Goal: Leave review/rating: Leave review/rating

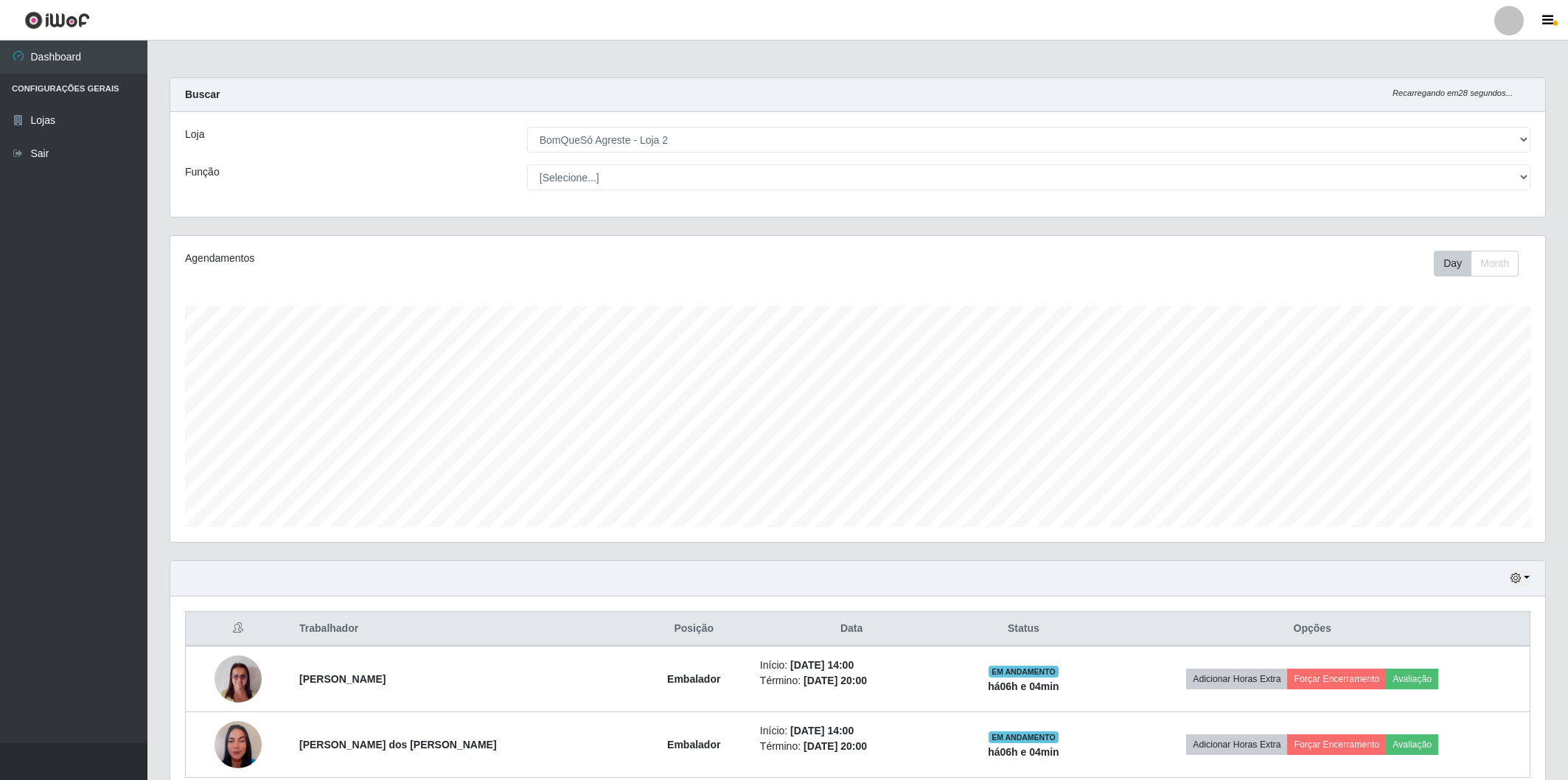
select select "214"
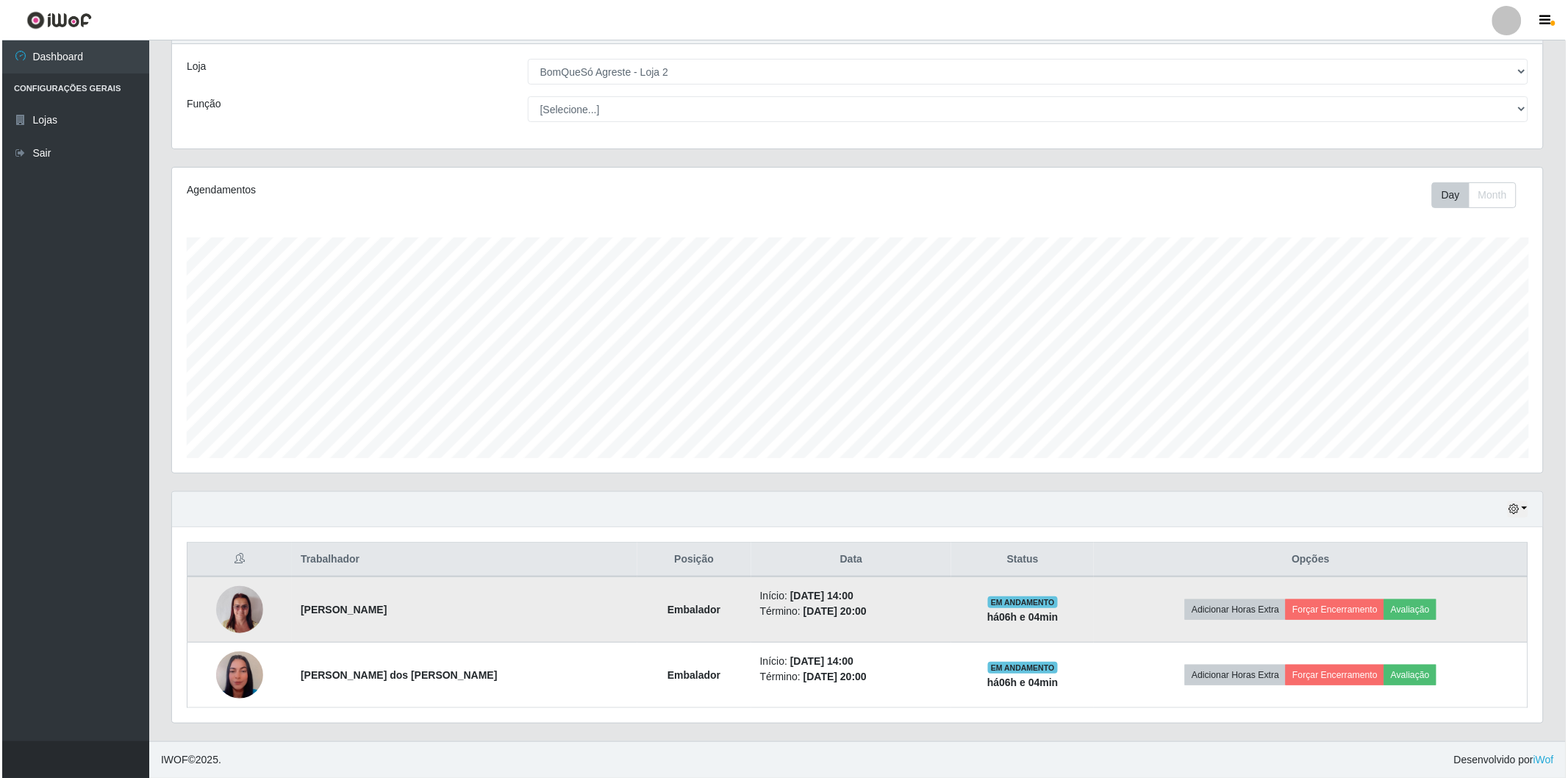
scroll to position [305, 1371]
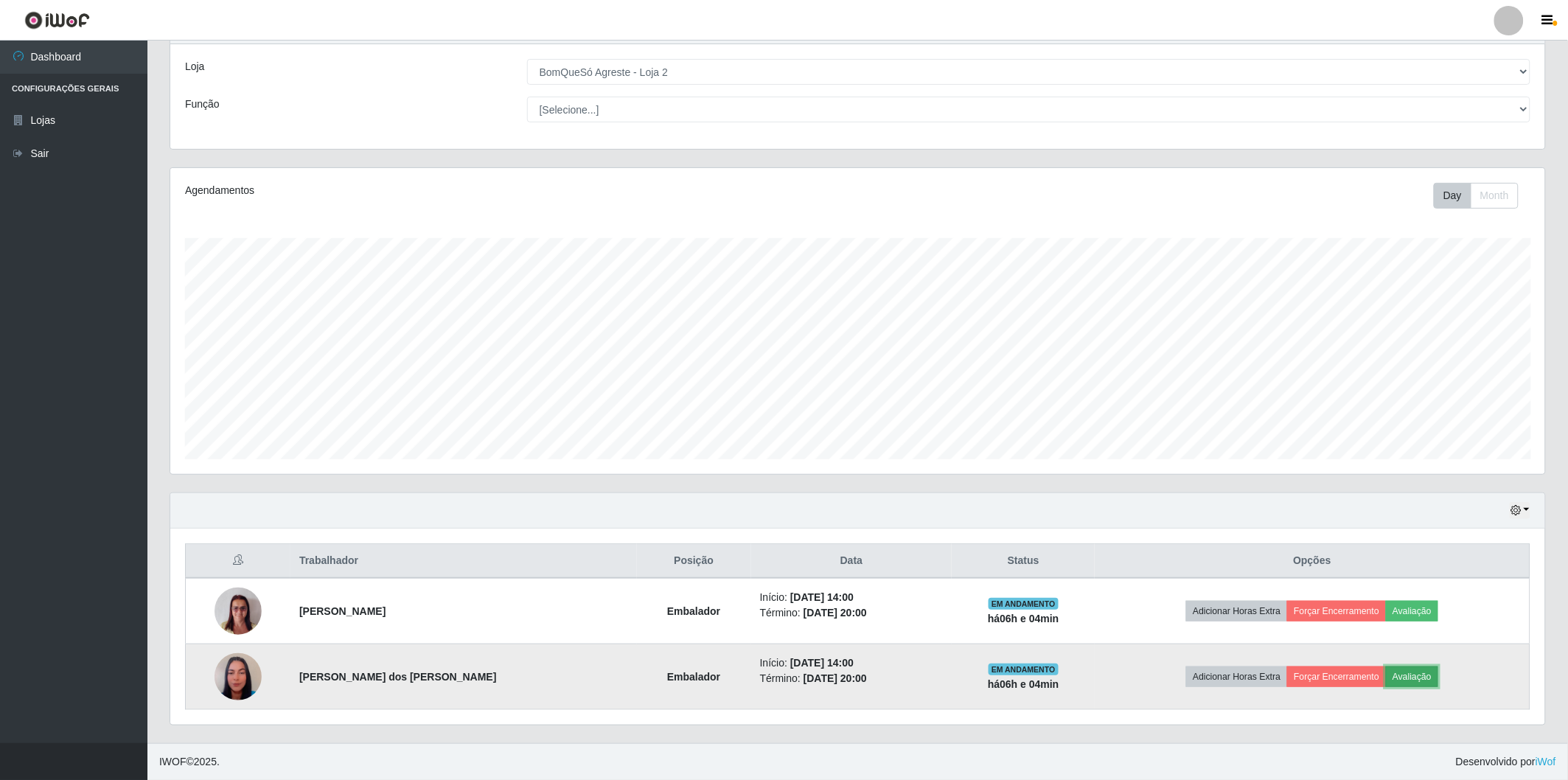
click at [1408, 672] on button "Avaliação" at bounding box center [1412, 677] width 52 height 21
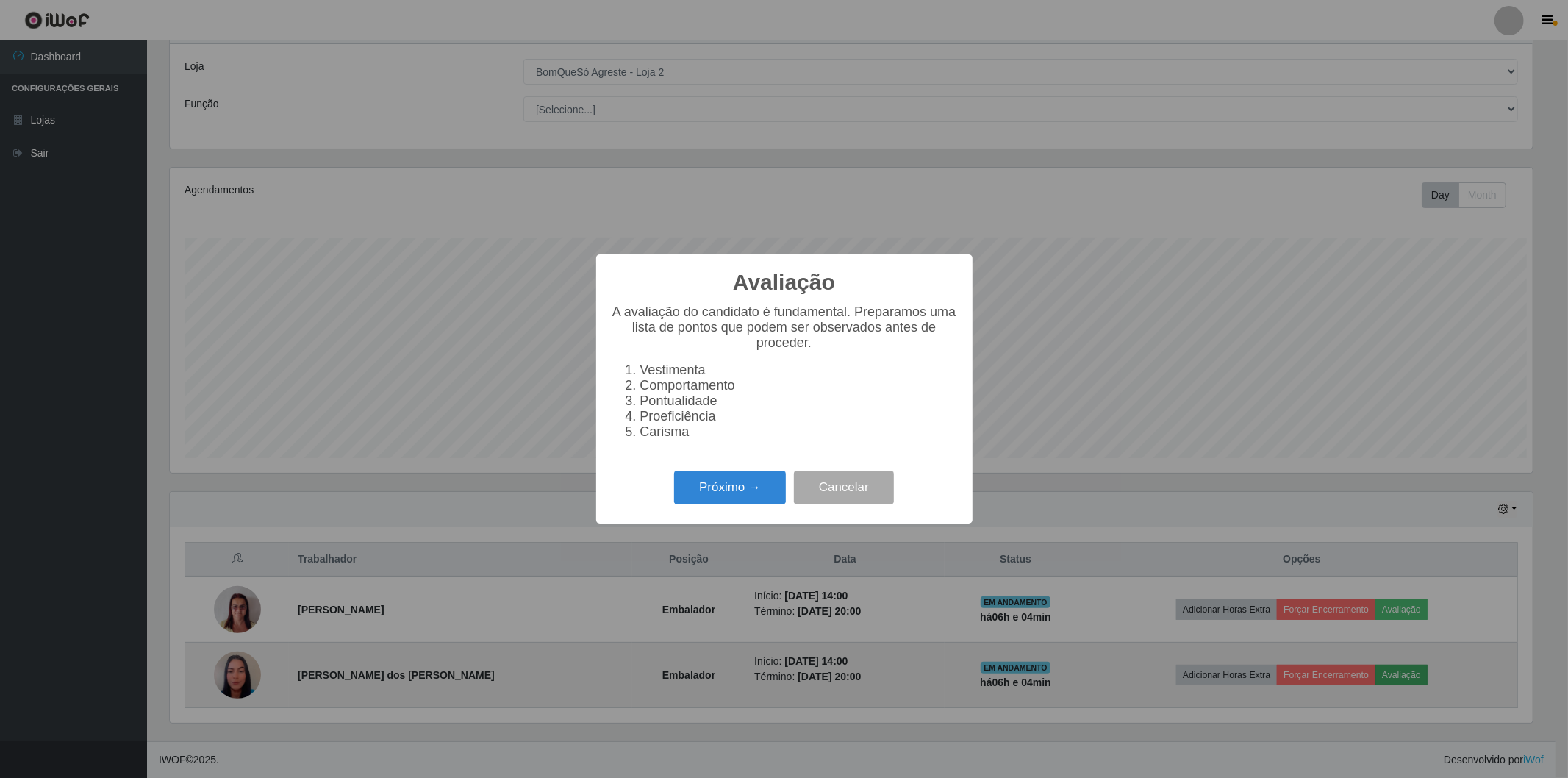
scroll to position [305, 1363]
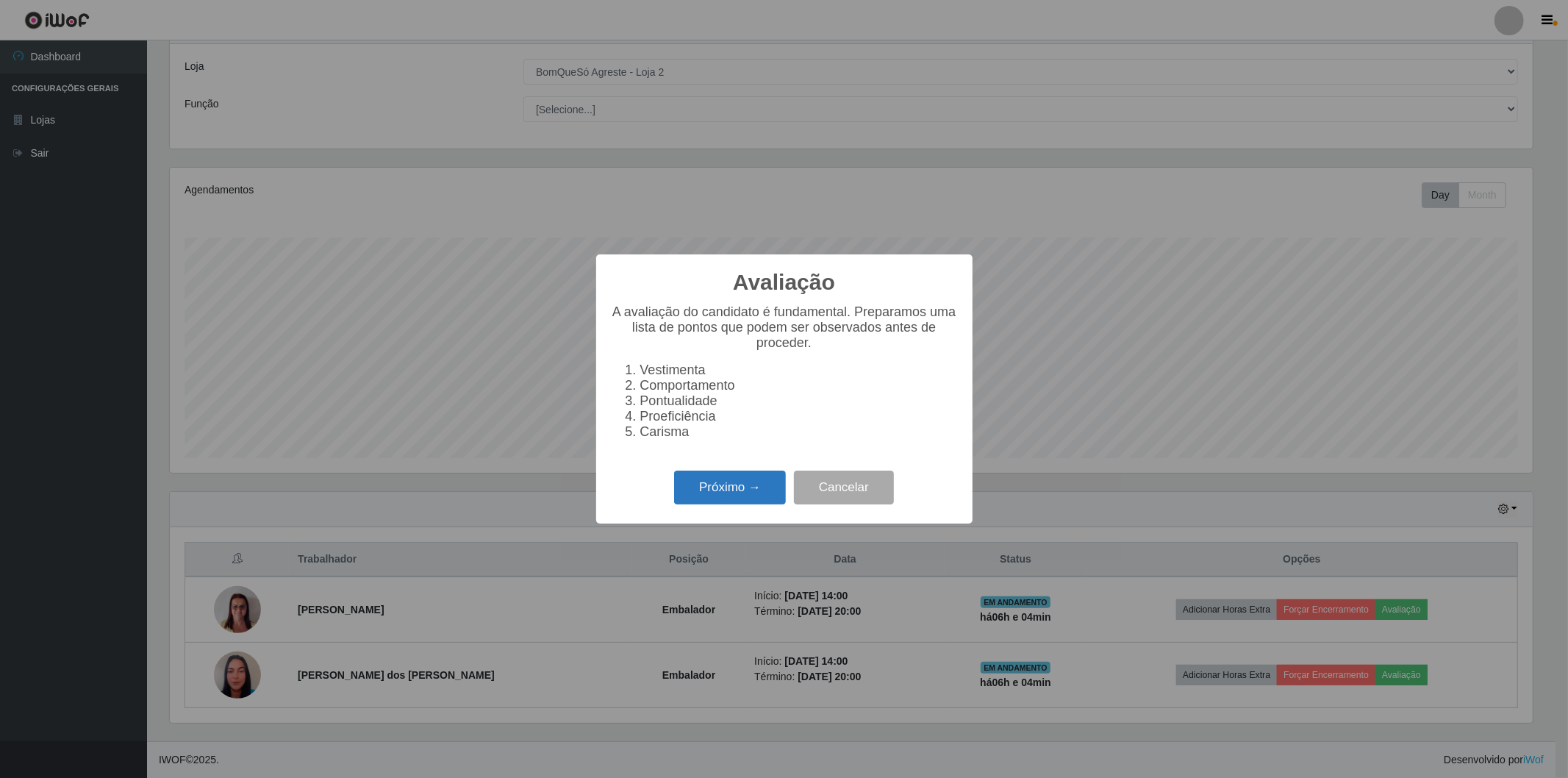
click at [707, 491] on button "Próximo →" at bounding box center [730, 488] width 112 height 35
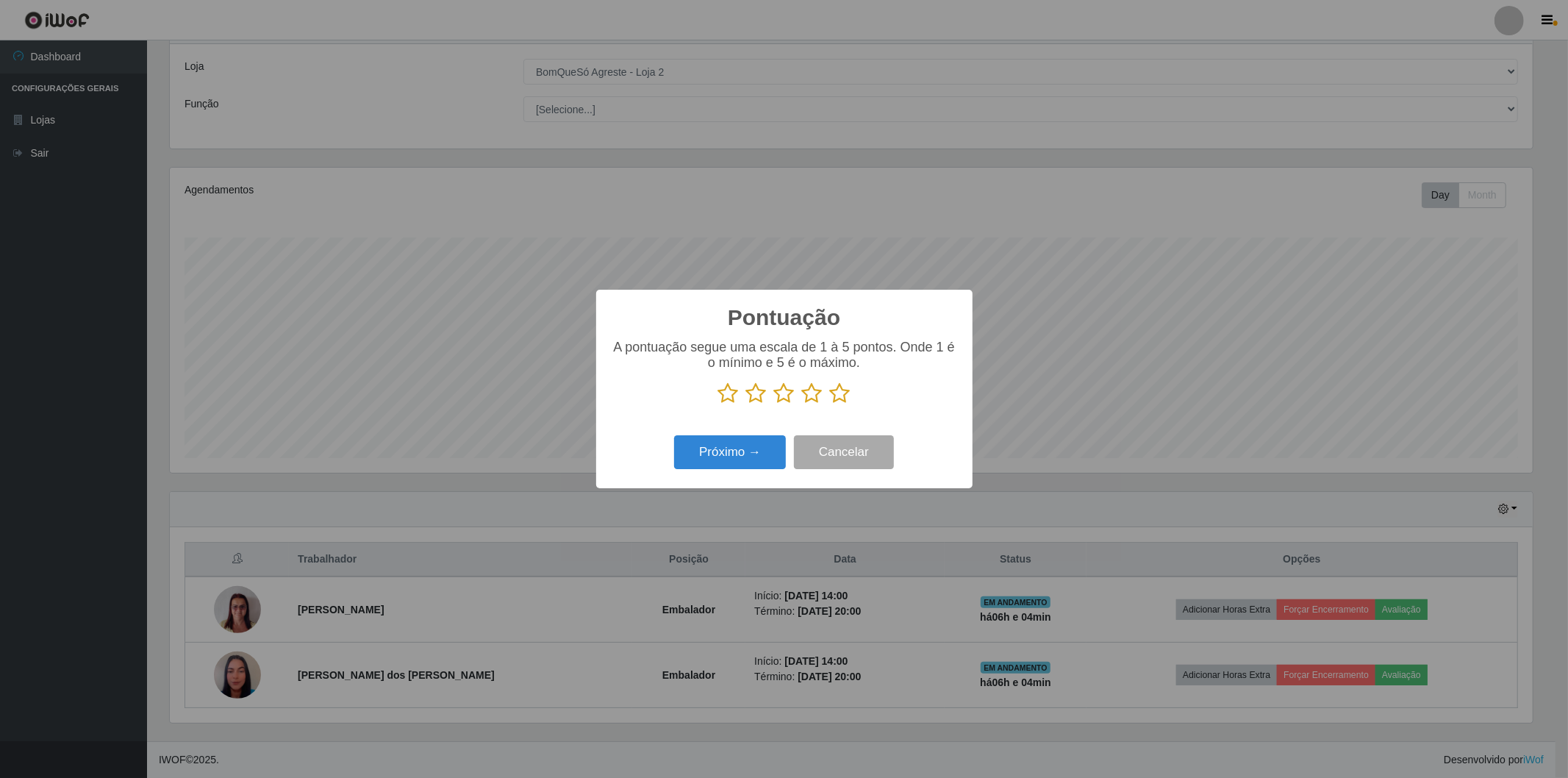
click at [839, 392] on icon at bounding box center [841, 394] width 21 height 22
click at [830, 404] on input "radio" at bounding box center [830, 404] width 0 height 0
click at [749, 456] on button "Próximo →" at bounding box center [730, 452] width 112 height 35
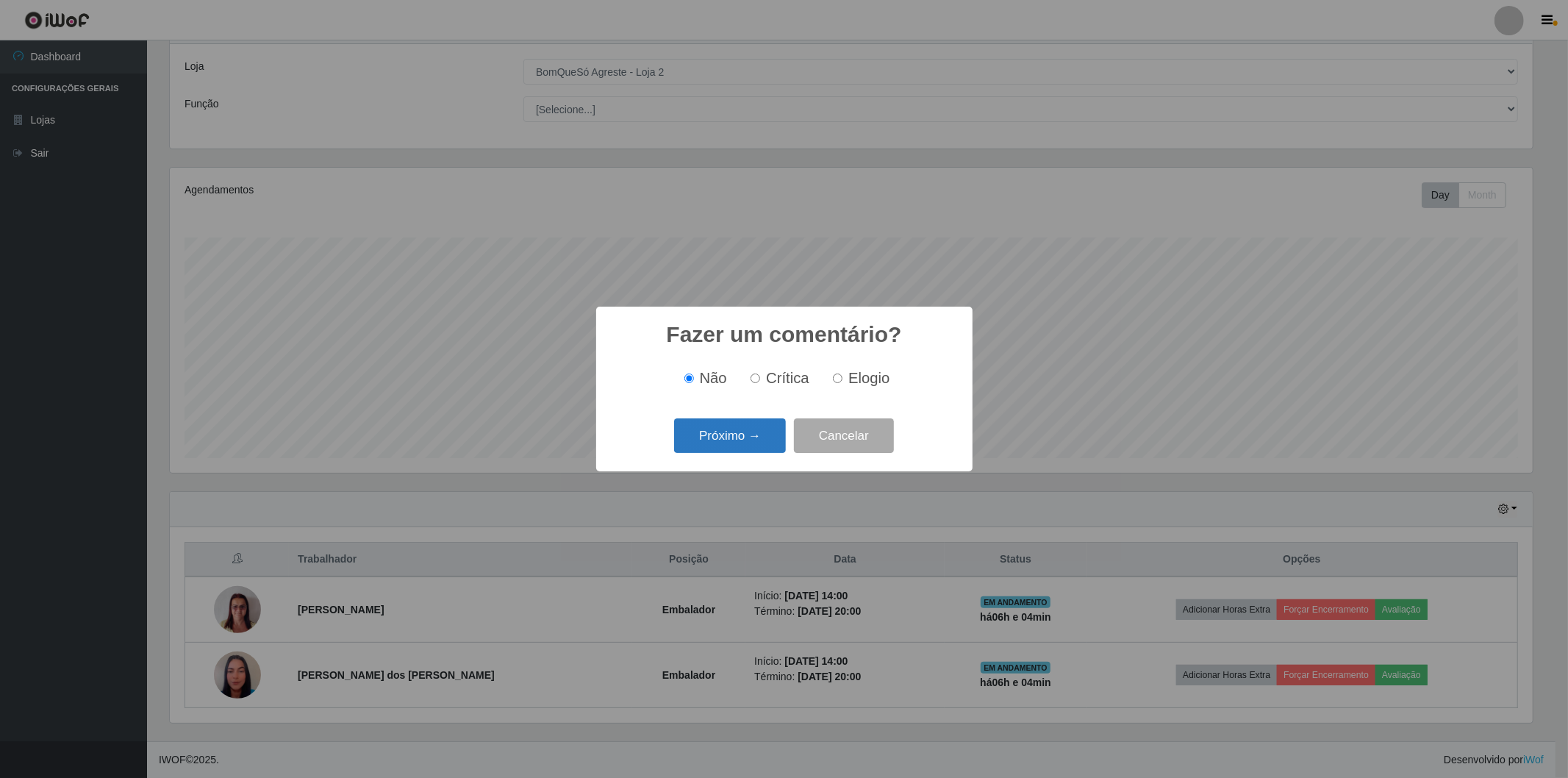
click at [750, 452] on button "Próximo →" at bounding box center [730, 435] width 112 height 35
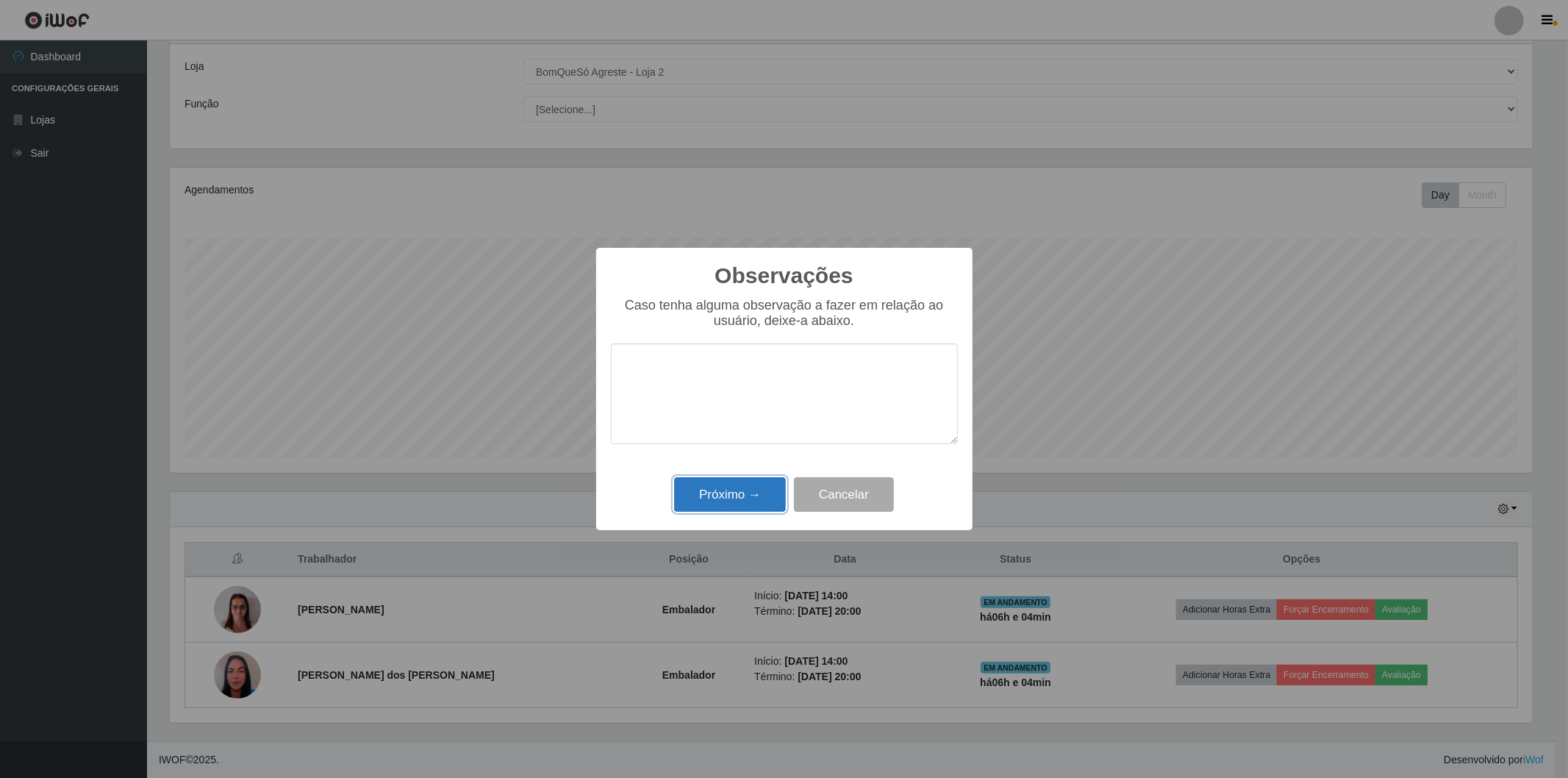
click at [704, 501] on button "Próximo →" at bounding box center [730, 495] width 112 height 35
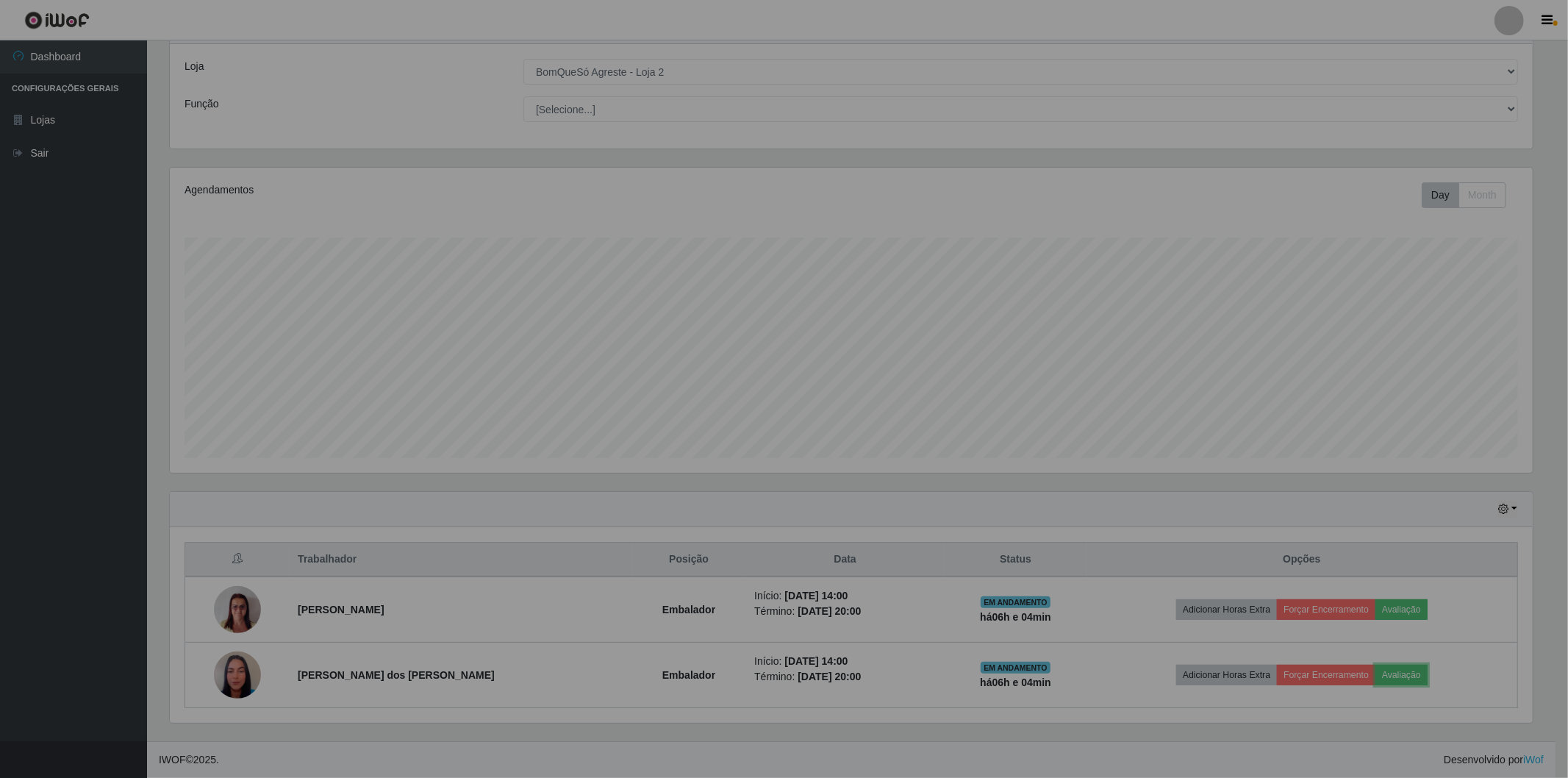
scroll to position [305, 1371]
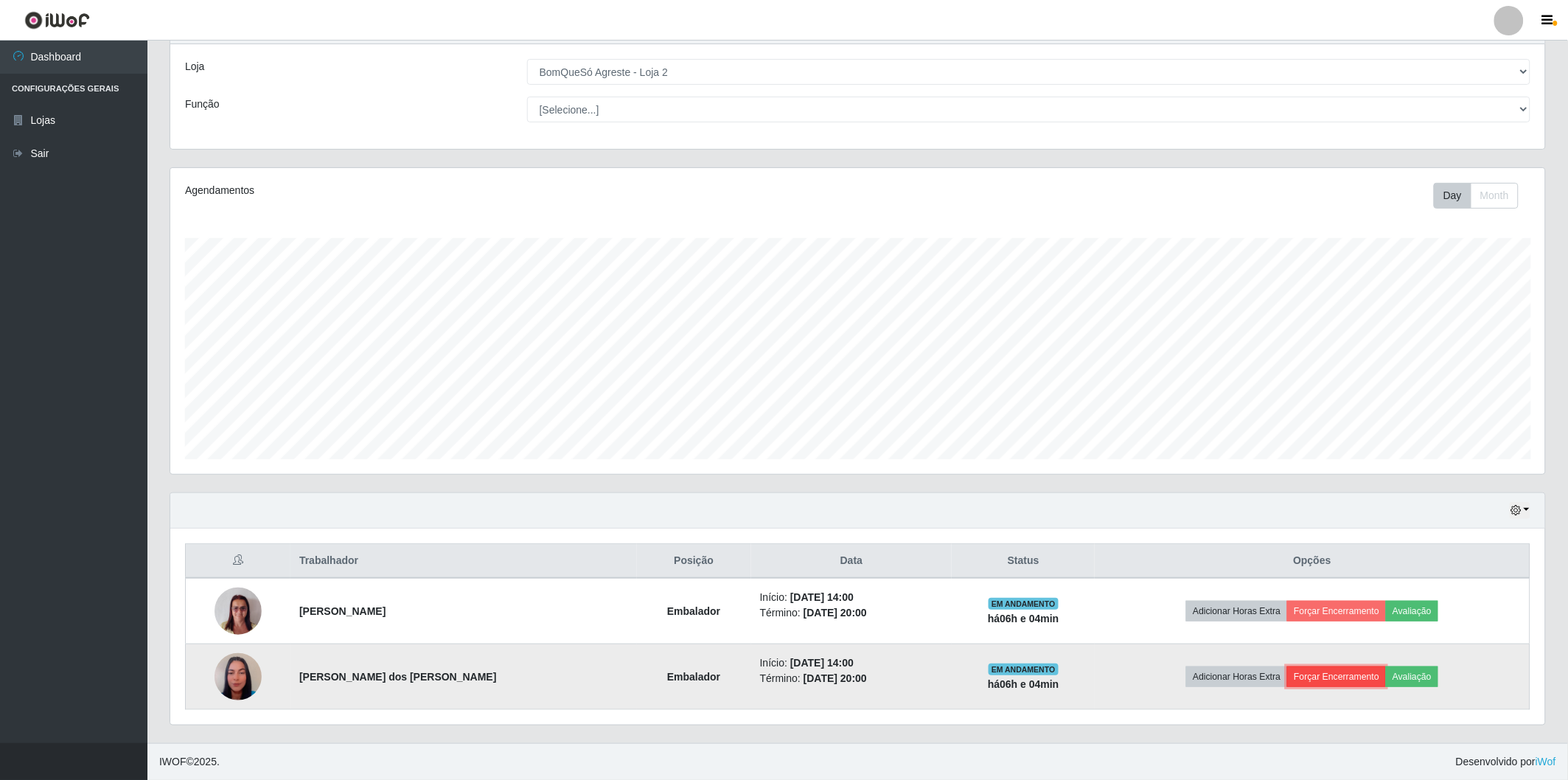
click at [1323, 669] on button "Forçar Encerramento" at bounding box center [1336, 677] width 99 height 21
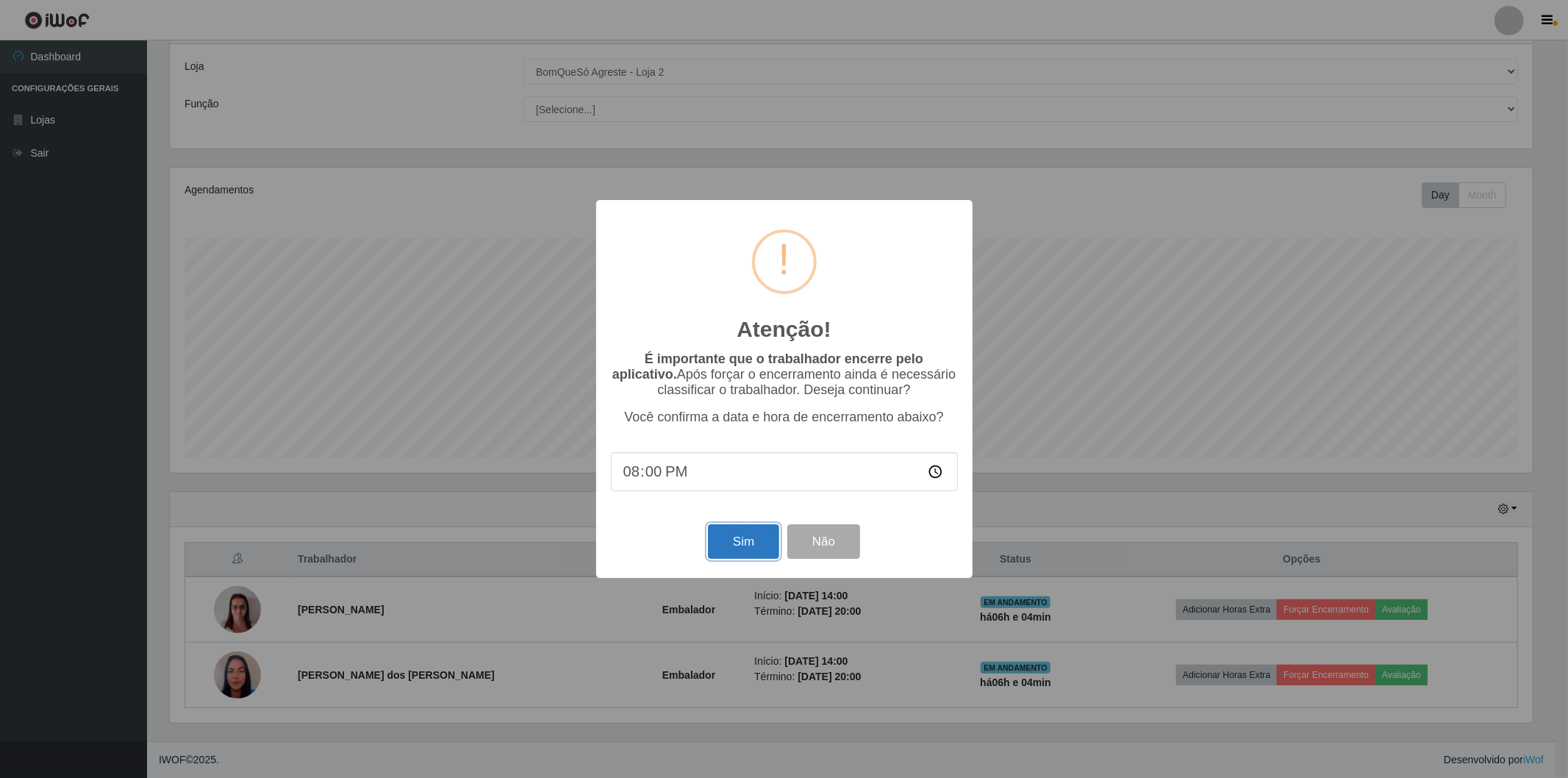
click at [726, 552] on button "Sim" at bounding box center [744, 541] width 71 height 35
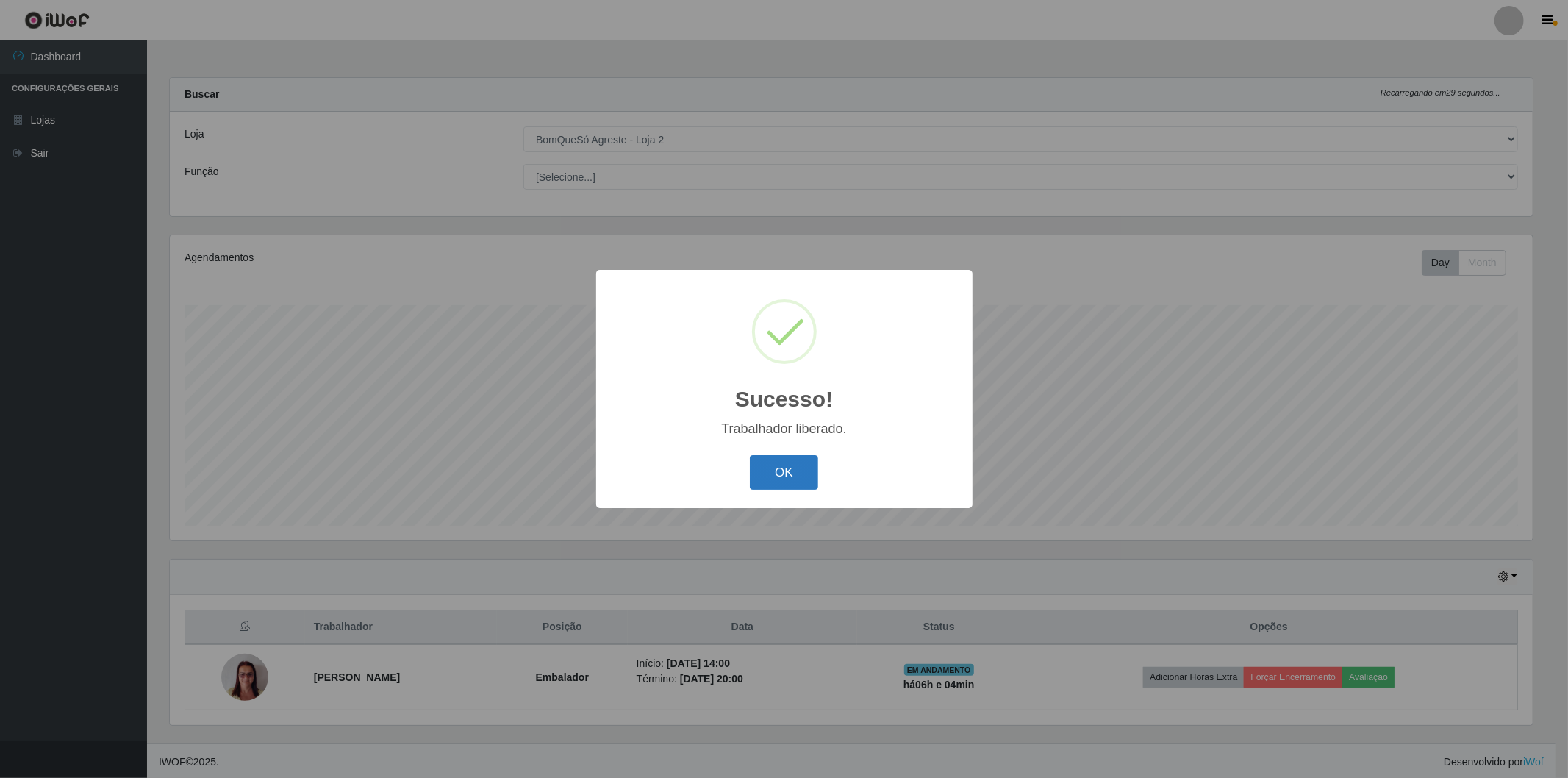
click at [807, 481] on button "OK" at bounding box center [784, 472] width 68 height 35
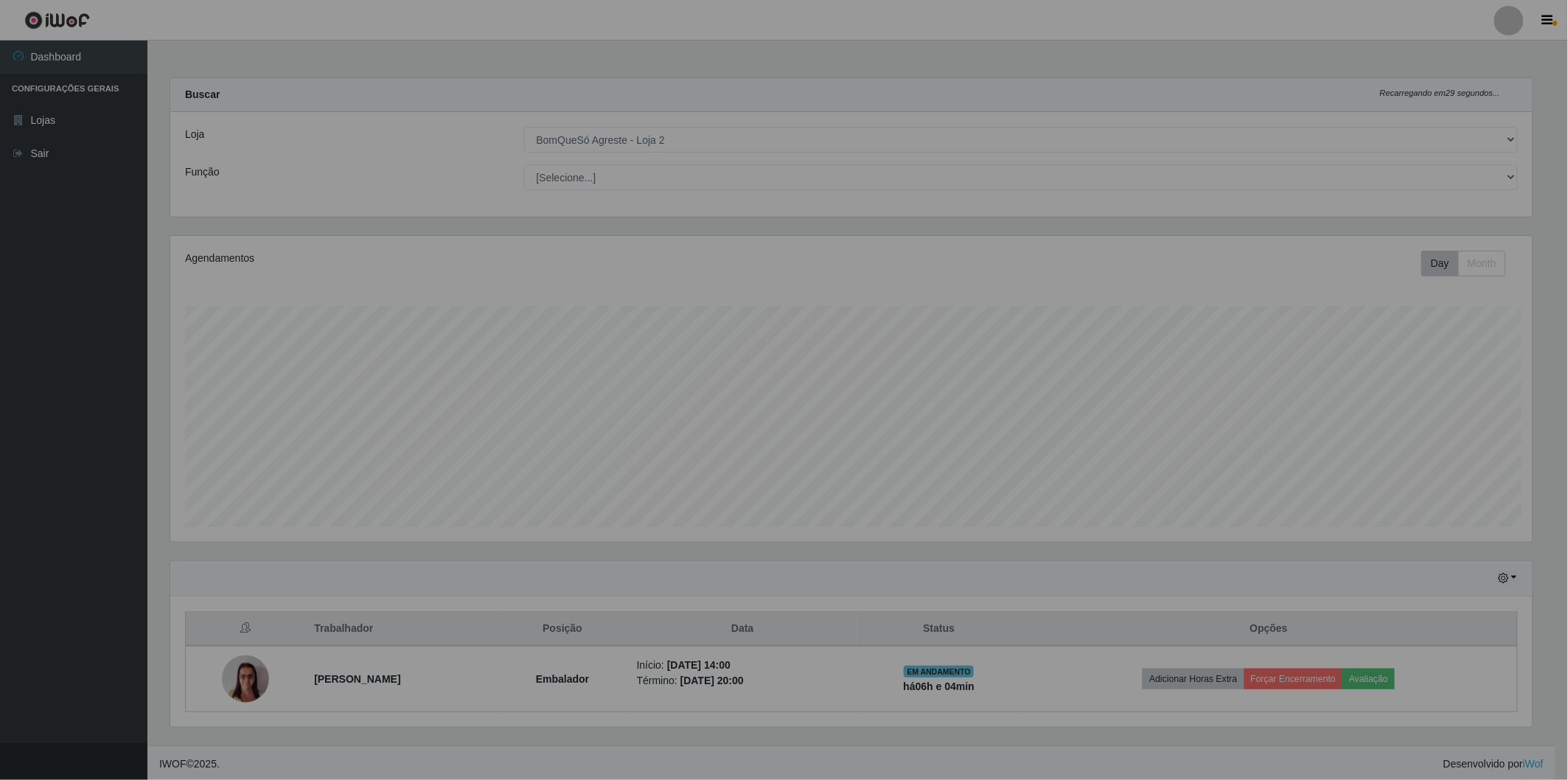
scroll to position [306, 1375]
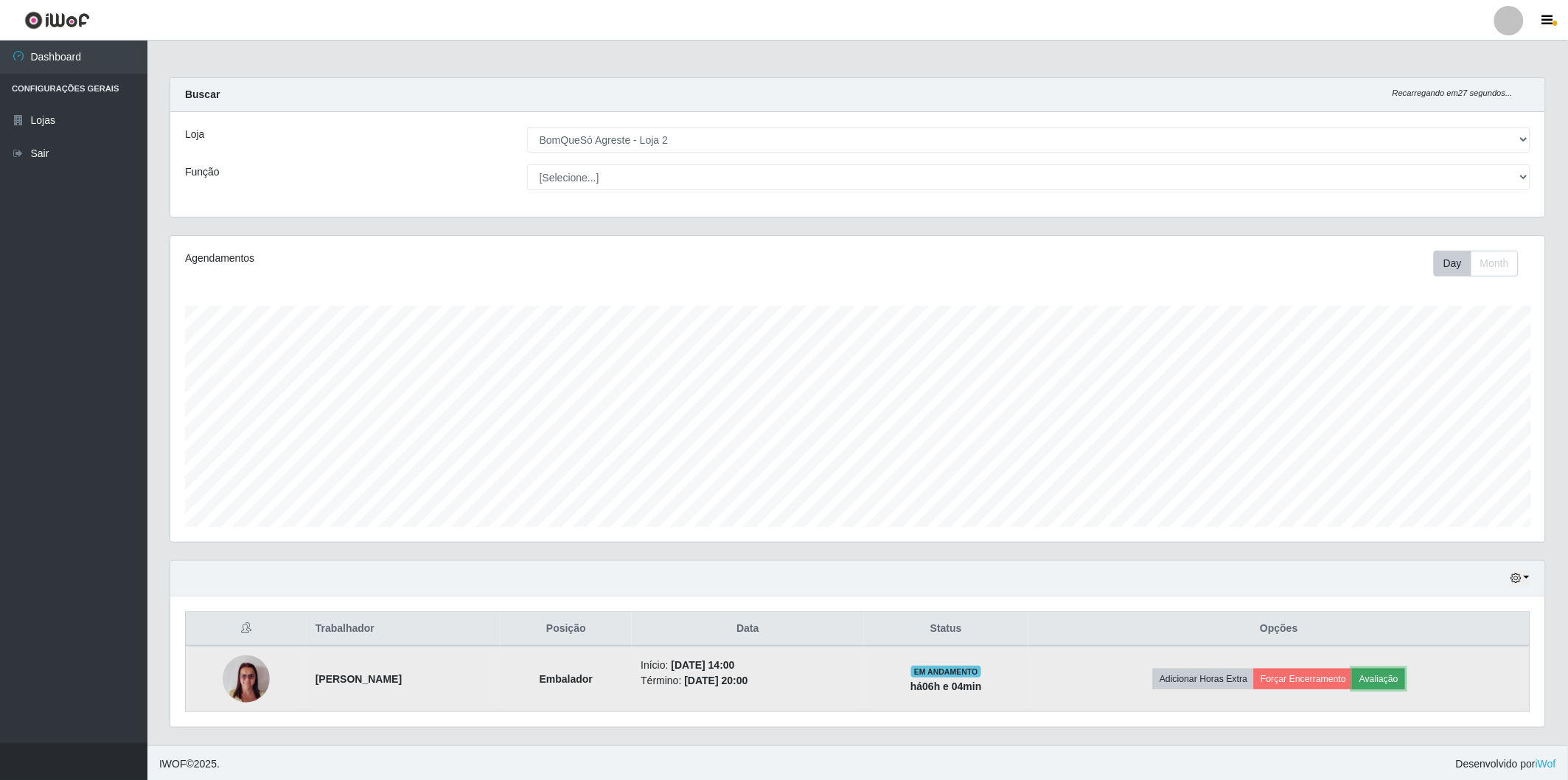
click at [1405, 680] on button "Avaliação" at bounding box center [1379, 679] width 52 height 21
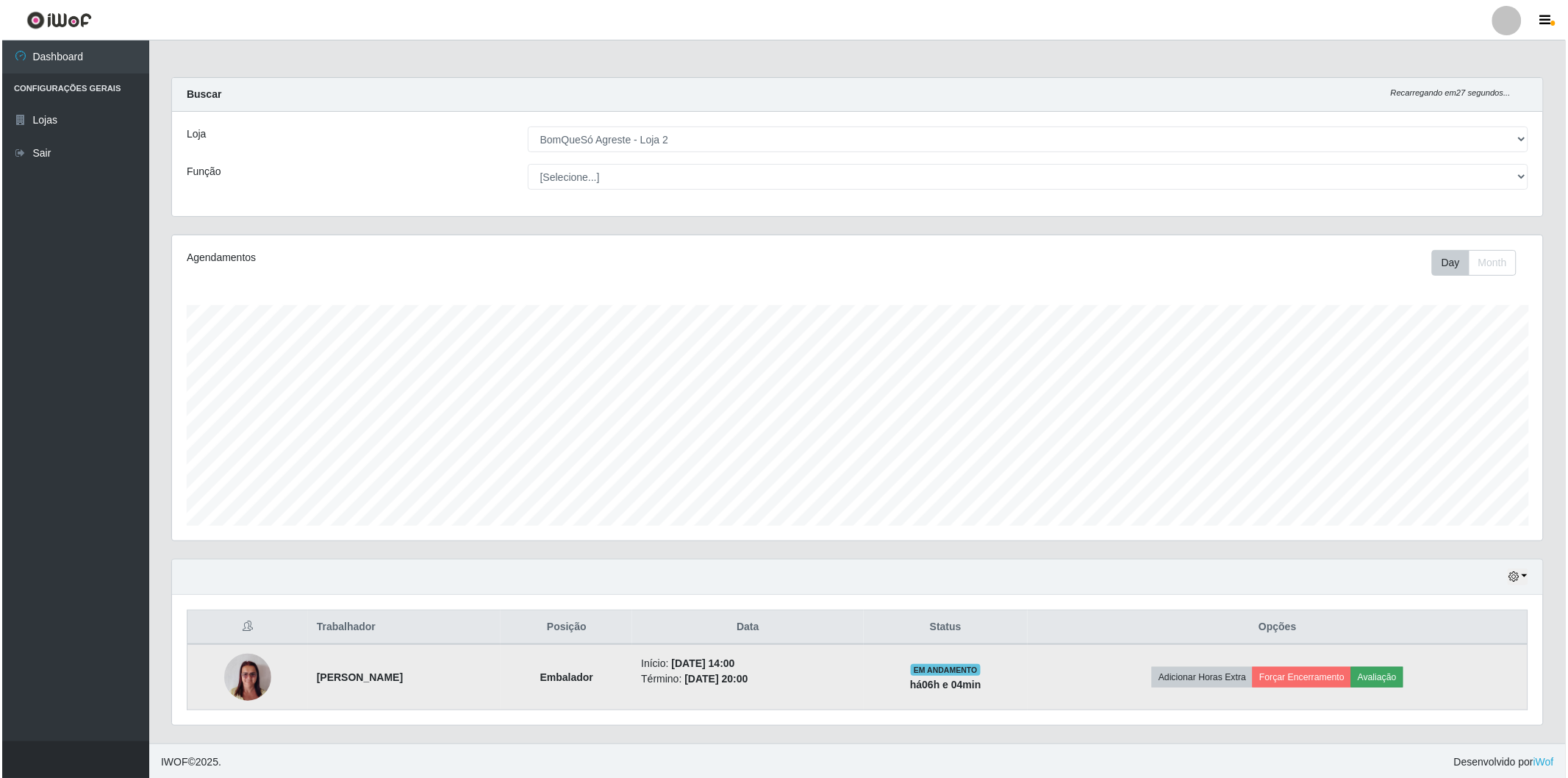
scroll to position [305, 1363]
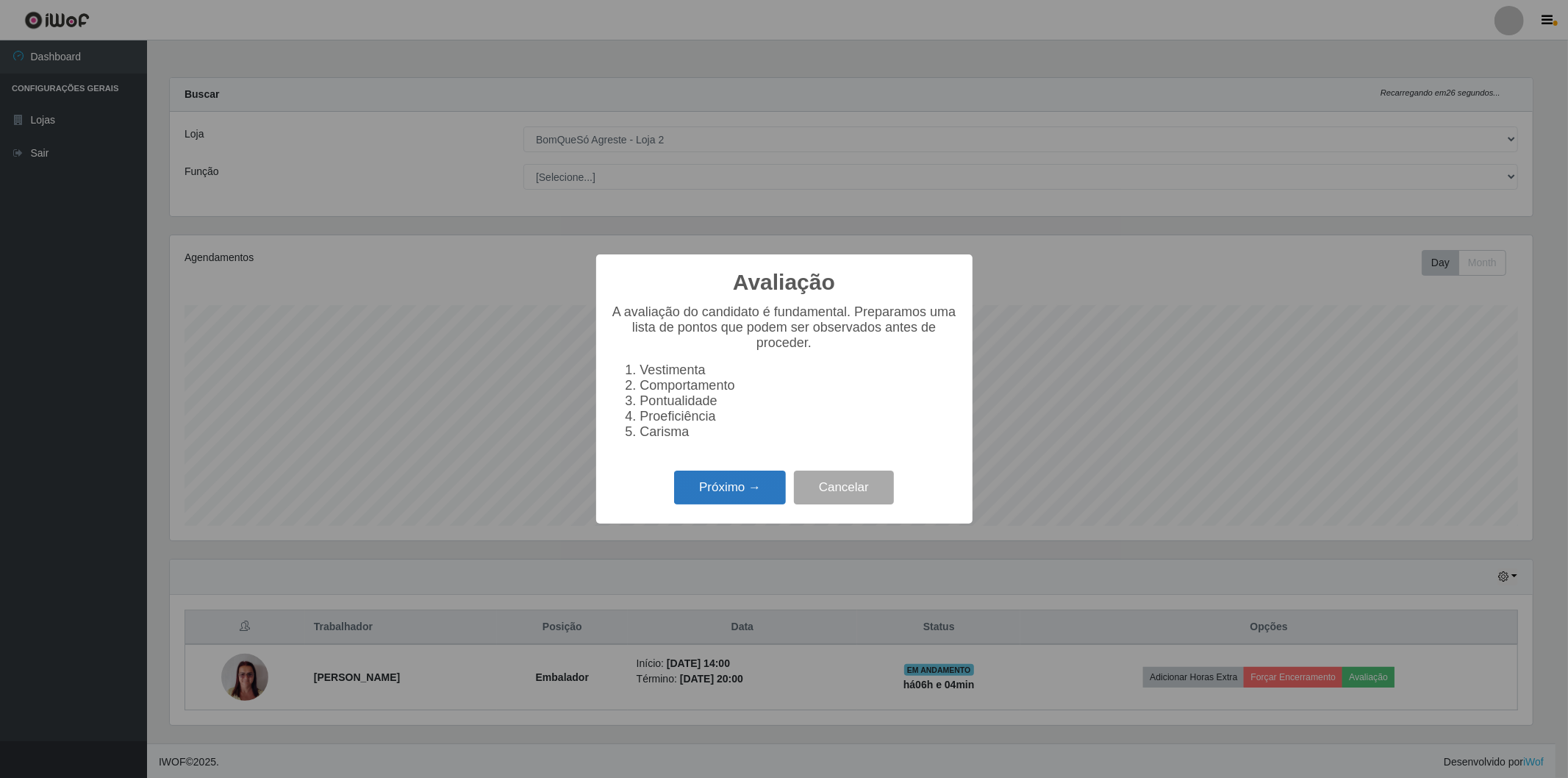
click at [697, 487] on button "Próximo →" at bounding box center [730, 488] width 112 height 35
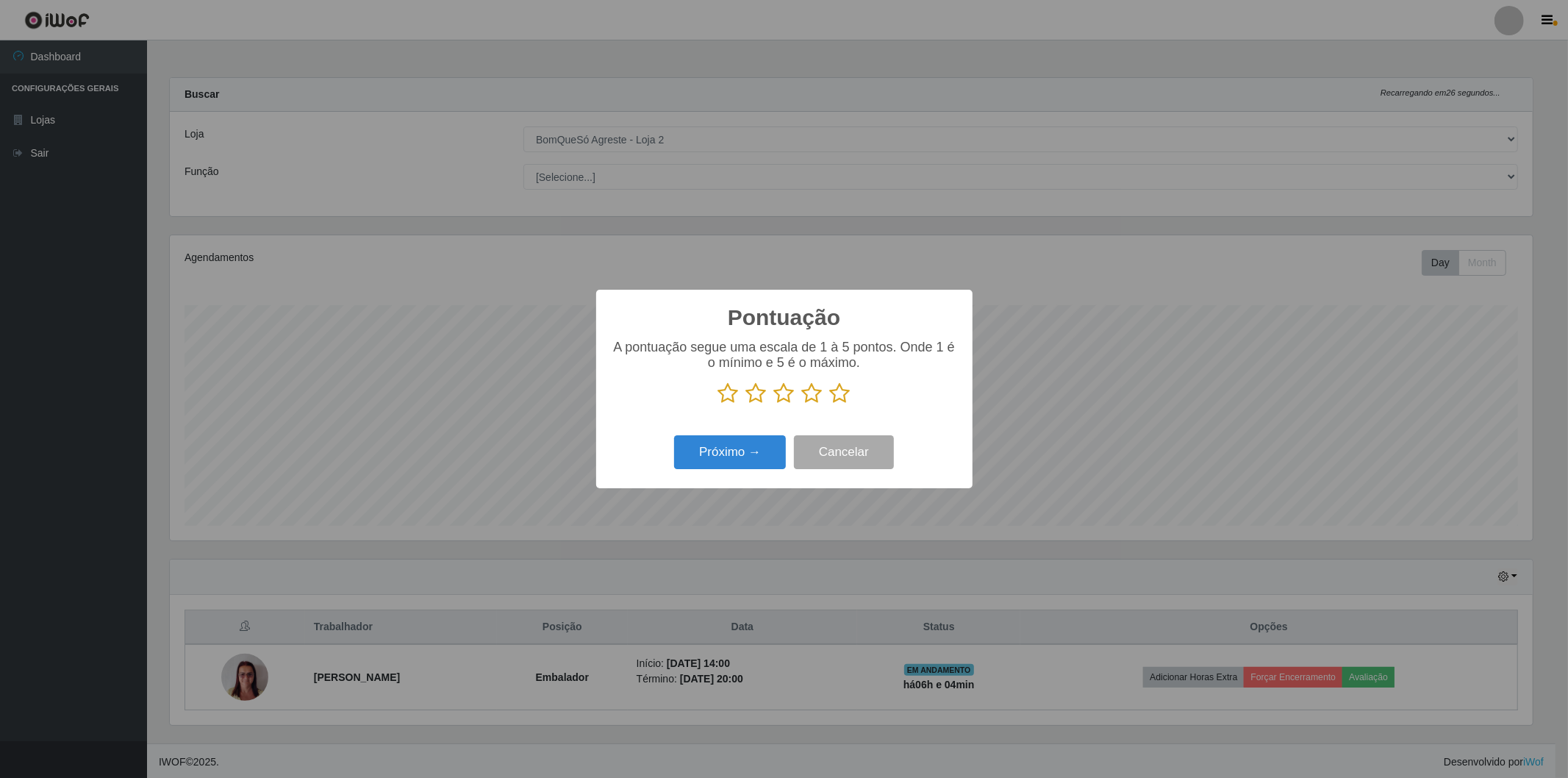
scroll to position [735177, 733834]
click at [839, 386] on icon at bounding box center [841, 394] width 21 height 22
click at [830, 404] on input "radio" at bounding box center [830, 404] width 0 height 0
click at [746, 438] on button "Próximo →" at bounding box center [730, 452] width 112 height 35
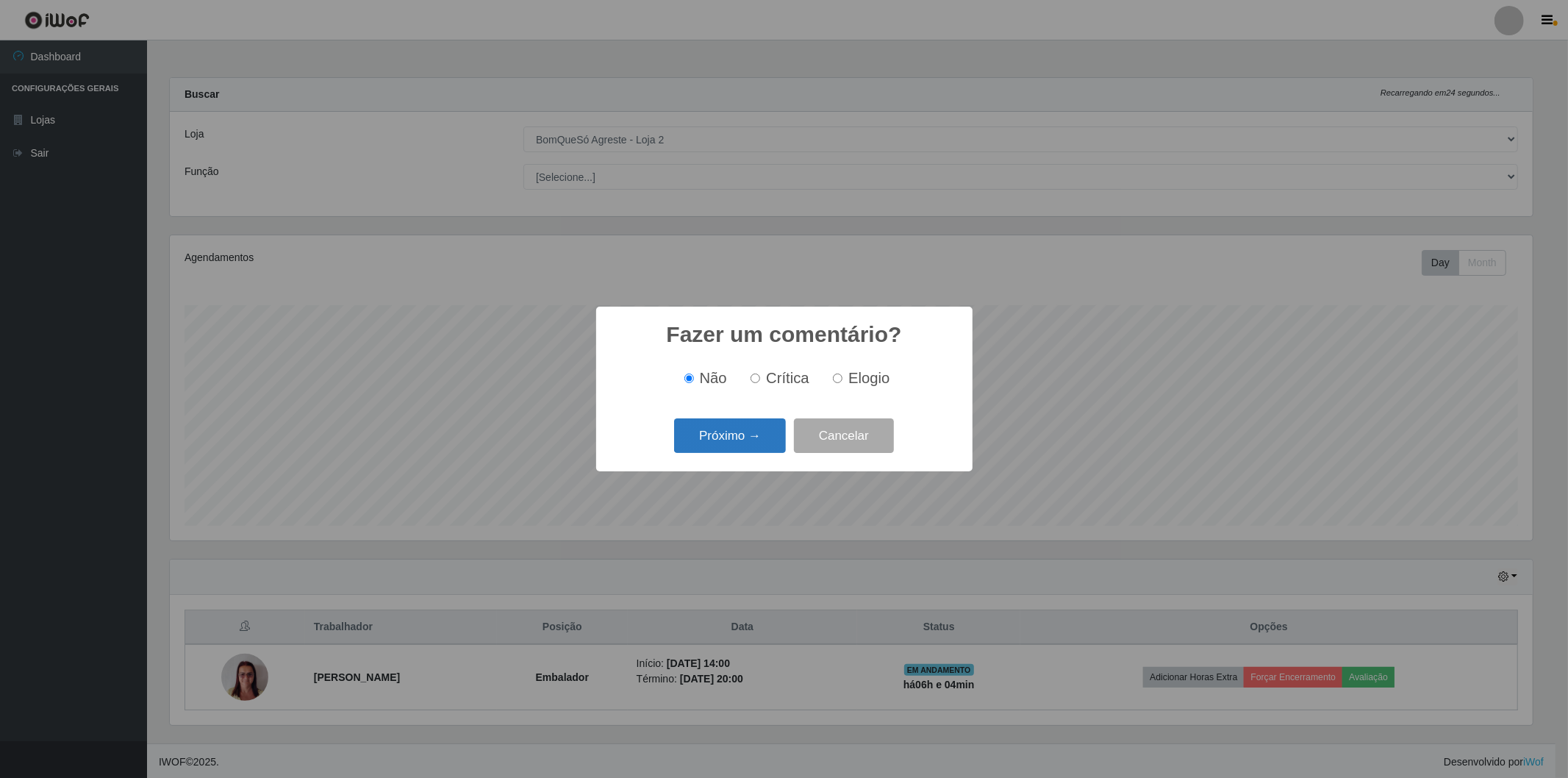
click at [738, 441] on button "Próximo →" at bounding box center [730, 435] width 112 height 35
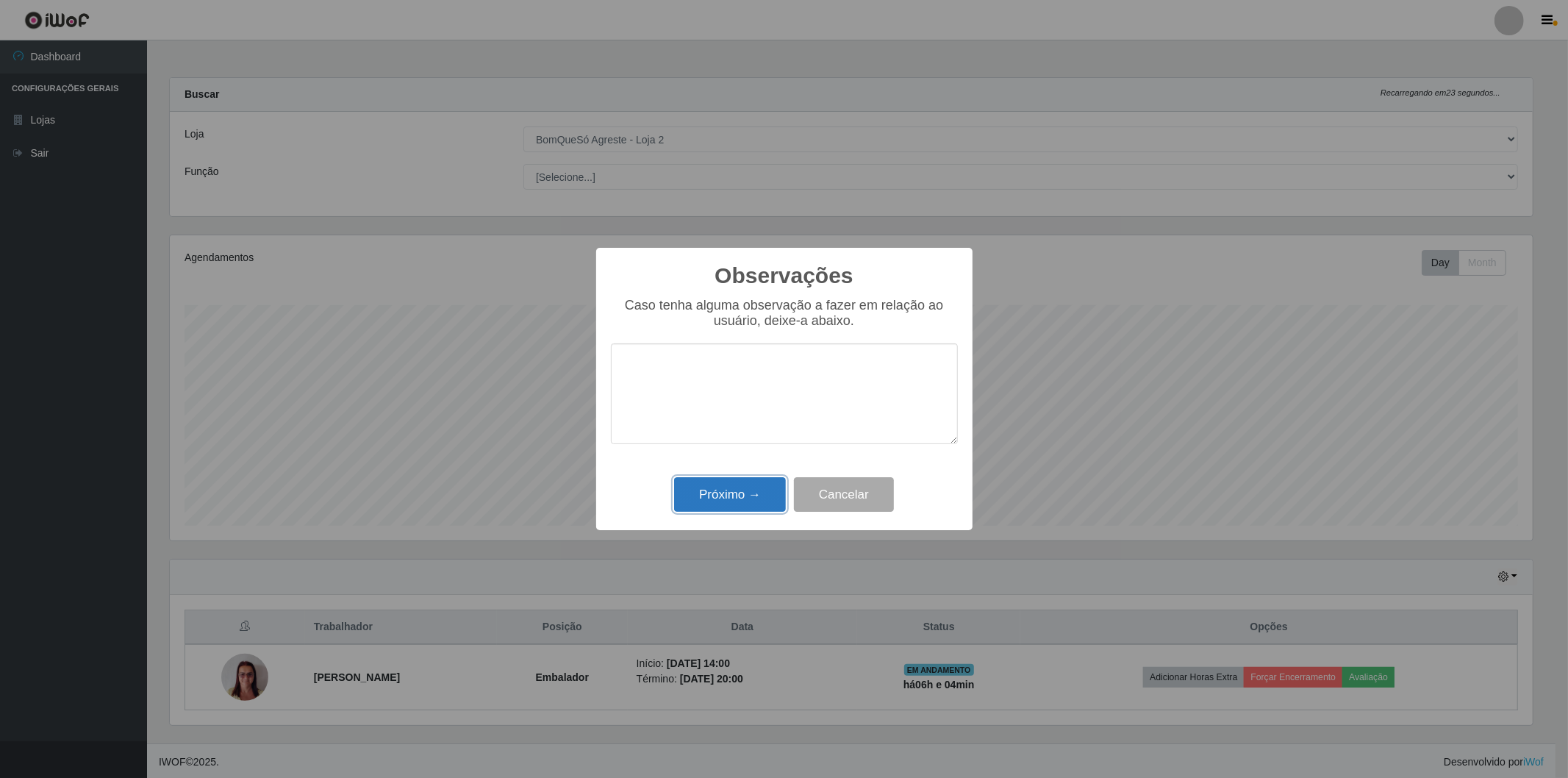
click at [730, 495] on button "Próximo →" at bounding box center [730, 495] width 112 height 35
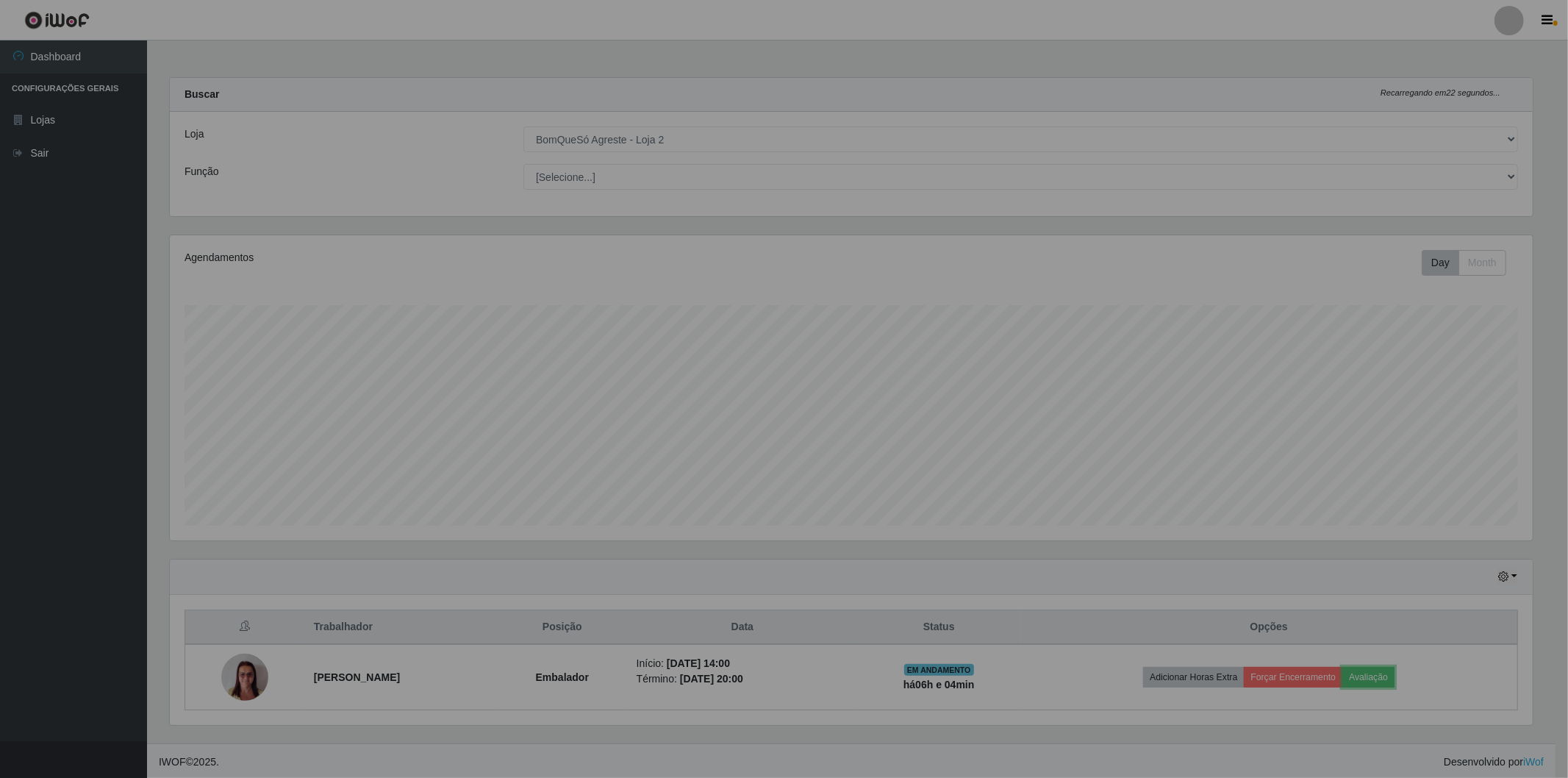
scroll to position [305, 1371]
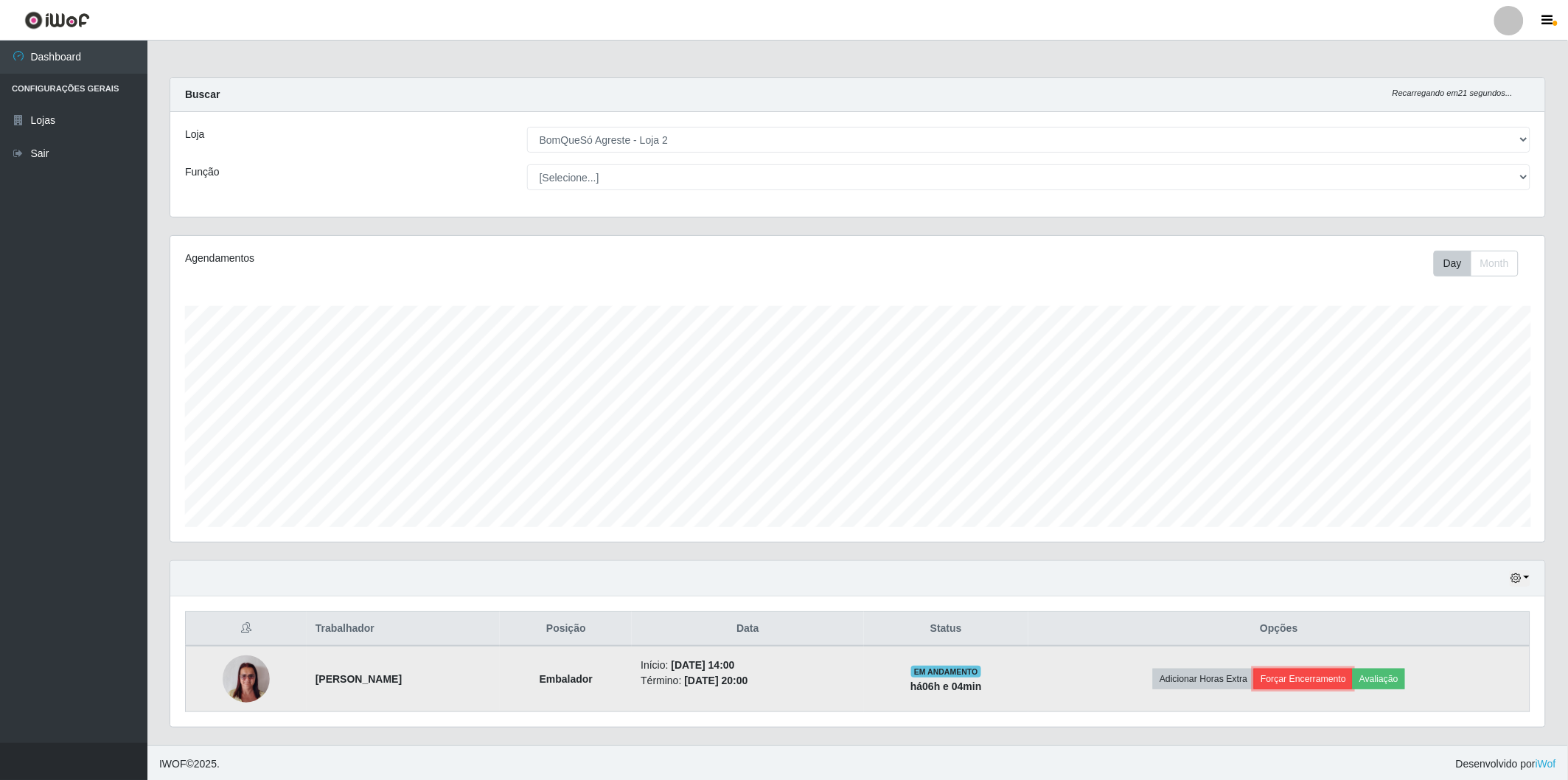
click at [1296, 671] on button "Forçar Encerramento" at bounding box center [1303, 679] width 99 height 21
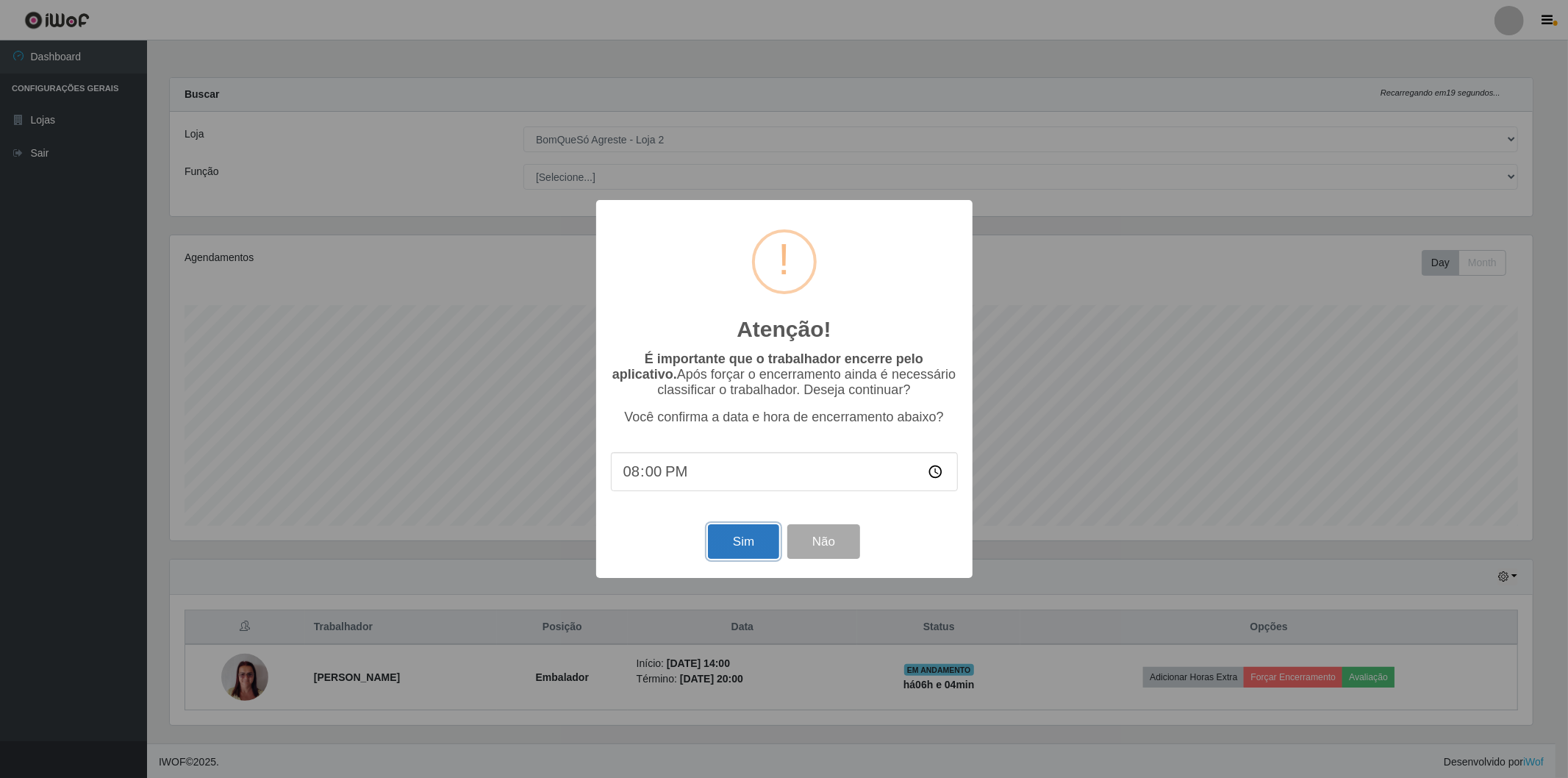
click at [747, 542] on button "Sim" at bounding box center [744, 541] width 71 height 35
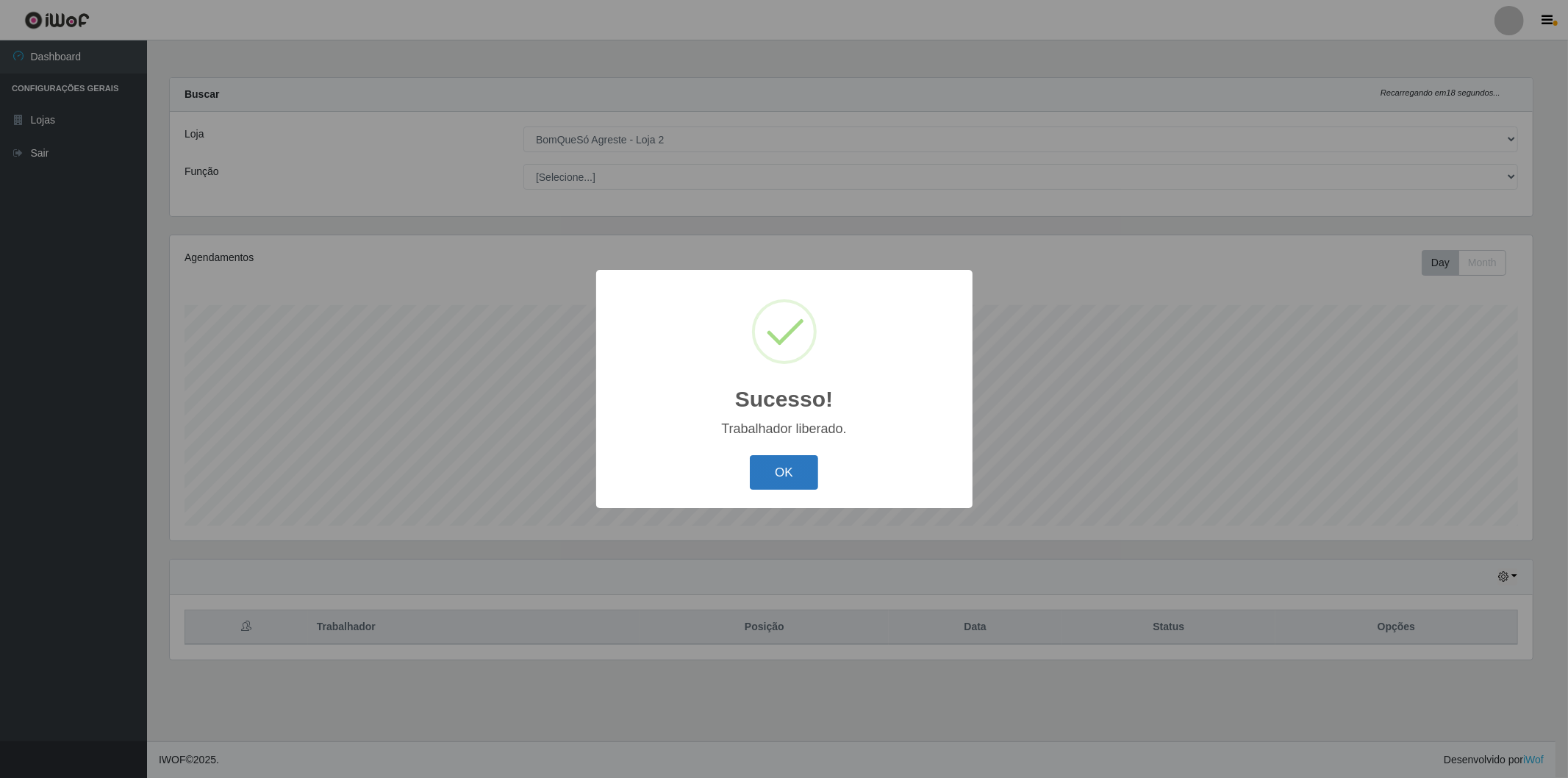
click at [770, 480] on button "OK" at bounding box center [784, 472] width 68 height 35
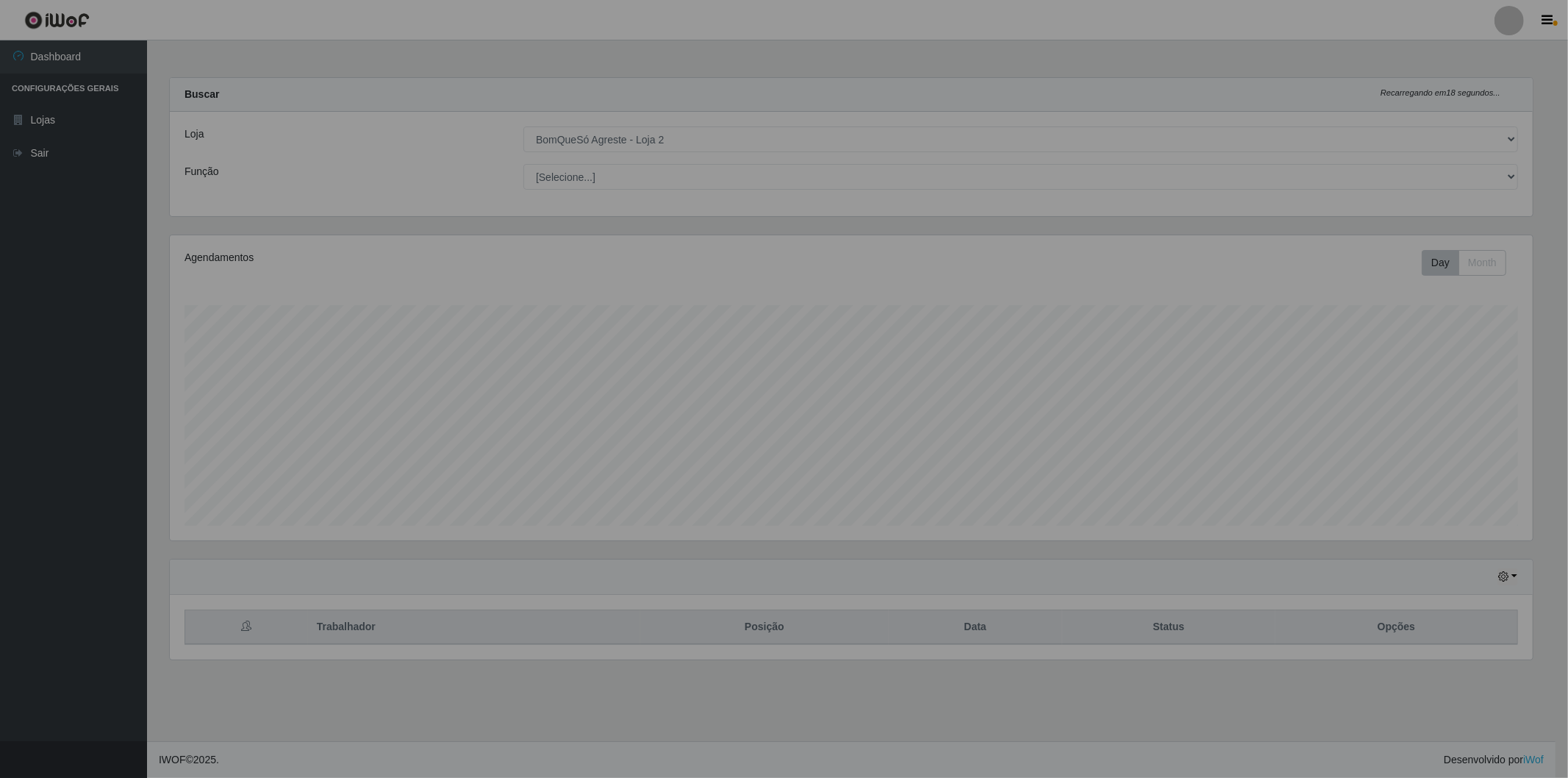
scroll to position [0, 0]
